Goal: Task Accomplishment & Management: Use online tool/utility

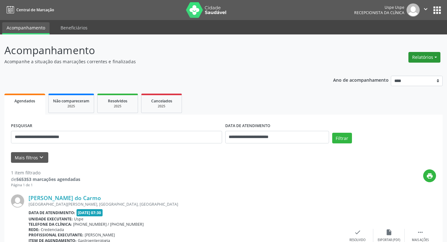
scroll to position [52, 0]
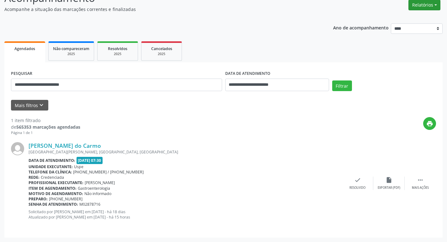
click at [431, 3] on button "Relatórios" at bounding box center [424, 5] width 32 height 11
click at [396, 16] on link "Agendamentos" at bounding box center [406, 18] width 67 height 9
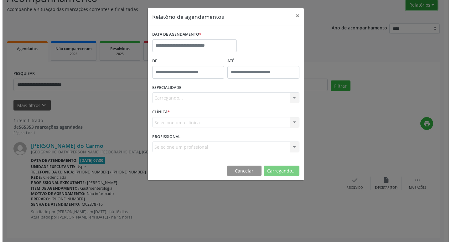
scroll to position [52, 0]
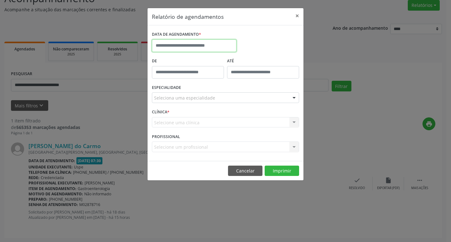
click at [199, 45] on input "text" at bounding box center [194, 45] width 85 height 13
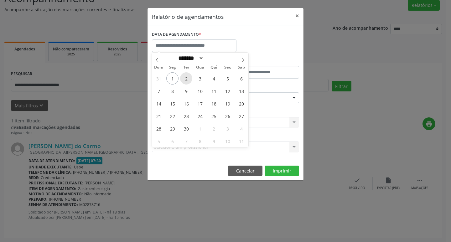
click at [186, 80] on span "2" at bounding box center [186, 78] width 12 height 12
type input "**********"
click at [186, 80] on span "2" at bounding box center [186, 78] width 12 height 12
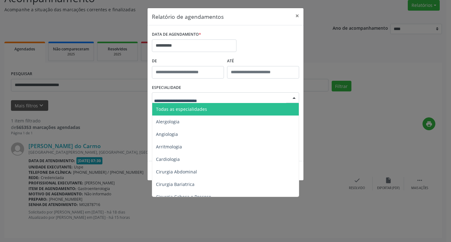
drag, startPoint x: 208, startPoint y: 107, endPoint x: 211, endPoint y: 103, distance: 4.5
click at [208, 106] on span "Todas as especialidades" at bounding box center [226, 109] width 148 height 13
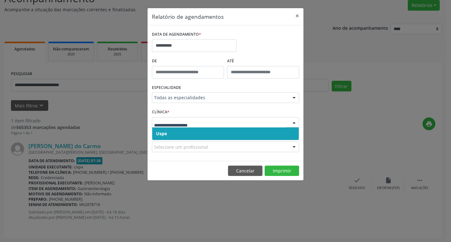
click at [196, 126] on div at bounding box center [225, 122] width 147 height 11
drag, startPoint x: 194, startPoint y: 128, endPoint x: 200, endPoint y: 121, distance: 9.6
click at [196, 127] on div "Uspe Nenhum resultado encontrado para: " " Não há nenhuma opção para ser exibid…" at bounding box center [225, 122] width 147 height 11
click at [200, 120] on input "text" at bounding box center [220, 125] width 132 height 13
click at [195, 128] on span "Uspe" at bounding box center [225, 134] width 147 height 13
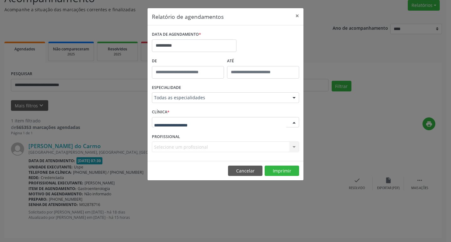
drag, startPoint x: 203, startPoint y: 123, endPoint x: 197, endPoint y: 128, distance: 8.2
click at [203, 123] on div at bounding box center [225, 122] width 147 height 11
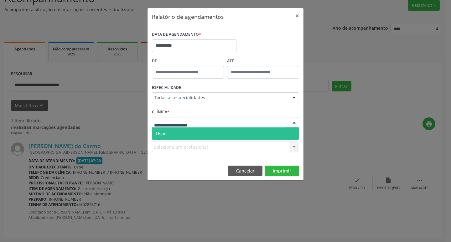
drag, startPoint x: 195, startPoint y: 131, endPoint x: 191, endPoint y: 144, distance: 13.1
click at [196, 131] on span "Uspe" at bounding box center [225, 134] width 147 height 13
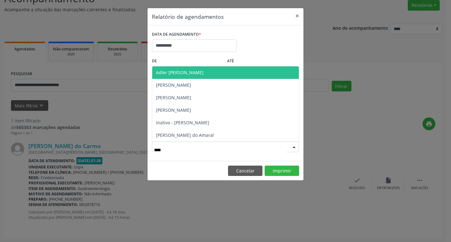
type input "*****"
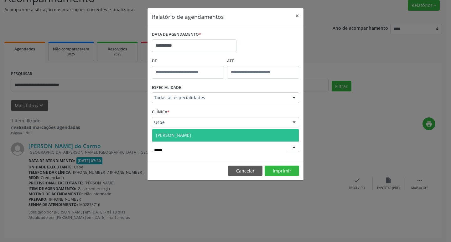
click at [181, 135] on span "[PERSON_NAME]" at bounding box center [173, 135] width 35 height 6
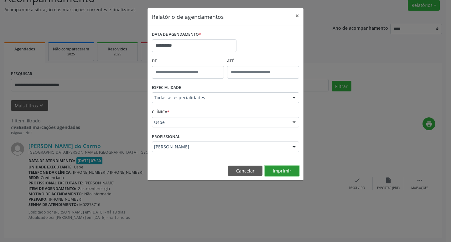
click at [286, 173] on button "Imprimir" at bounding box center [282, 171] width 34 height 11
